Goal: Check status: Check status

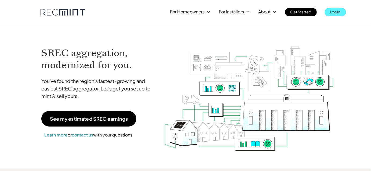
click at [337, 14] on p "Log In" at bounding box center [335, 12] width 10 height 8
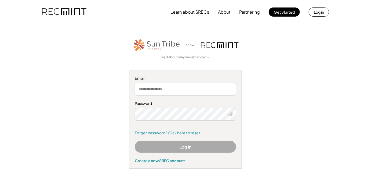
type input "**********"
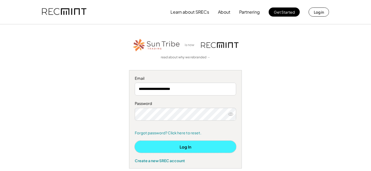
click at [189, 147] on button "Log In" at bounding box center [185, 147] width 101 height 12
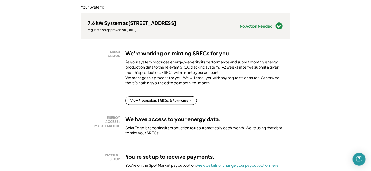
scroll to position [78, 0]
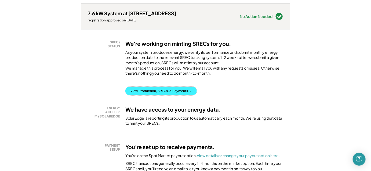
click at [162, 95] on button "View Production, SRECs, & Payments →" at bounding box center [160, 91] width 71 height 9
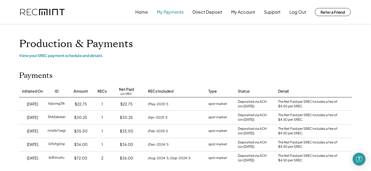
click at [164, 11] on button "My Payments" at bounding box center [170, 12] width 27 height 11
click at [170, 12] on button "My Payments" at bounding box center [170, 12] width 27 height 11
click at [143, 10] on button "Home" at bounding box center [141, 12] width 13 height 11
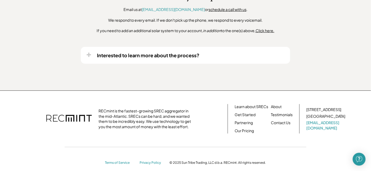
scroll to position [470, 0]
